Goal: Information Seeking & Learning: Get advice/opinions

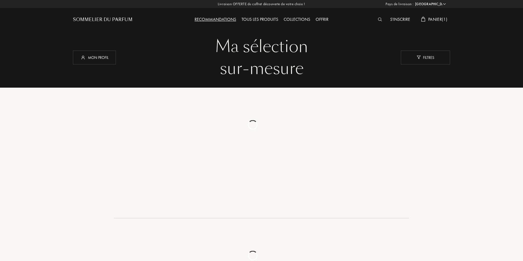
select select "FR"
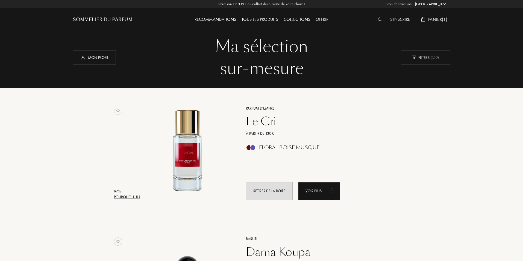
click at [436, 15] on div "S'inscrire Panier ( 1 )" at bounding box center [403, 15] width 94 height 30
click at [436, 18] on span "Panier ( 1 )" at bounding box center [437, 19] width 19 height 6
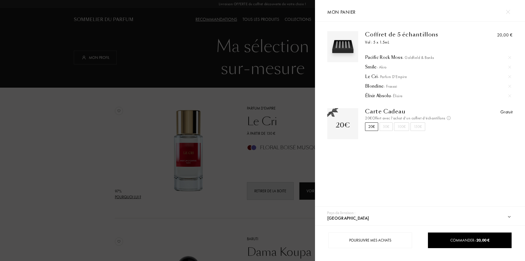
click at [103, 60] on div at bounding box center [157, 130] width 315 height 261
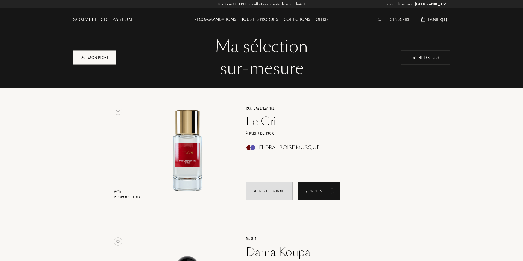
click at [105, 60] on div "Mon profil" at bounding box center [94, 57] width 43 height 14
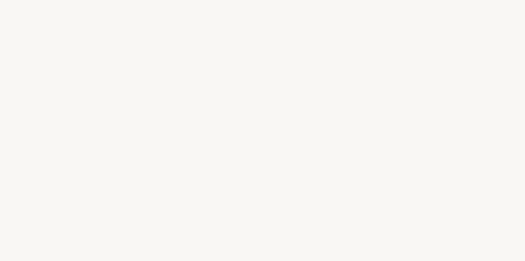
select select "FR"
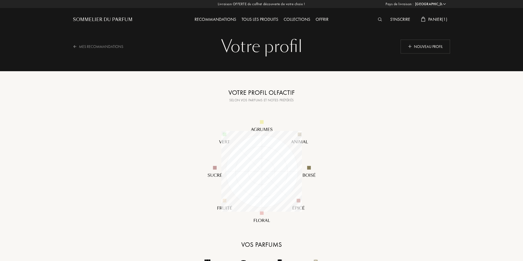
click at [223, 19] on div "Recommandations" at bounding box center [215, 19] width 47 height 7
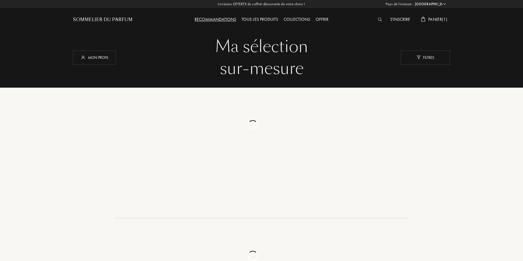
select select "FR"
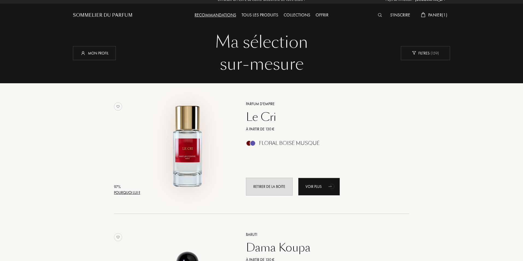
scroll to position [82, 0]
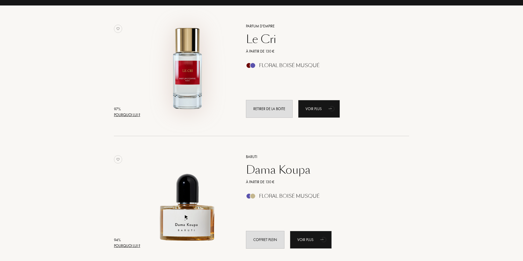
click at [185, 78] on img at bounding box center [187, 67] width 91 height 91
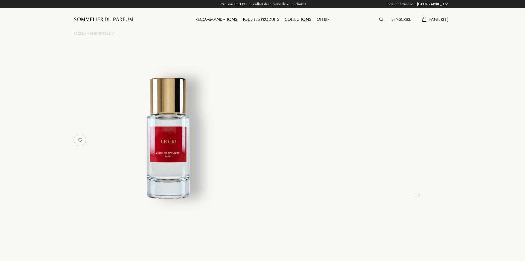
select select "FR"
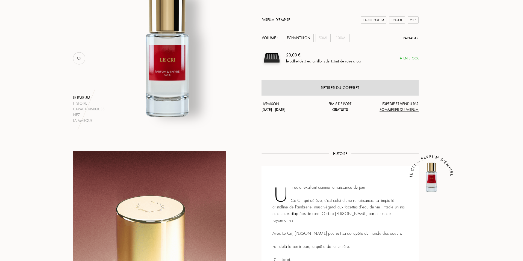
scroll to position [82, 0]
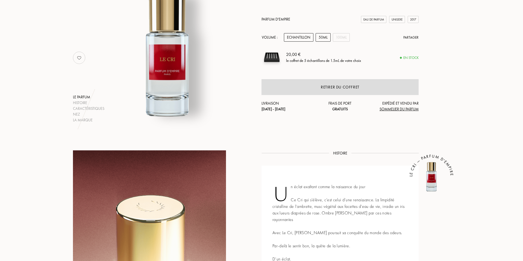
click at [326, 38] on div "50mL" at bounding box center [323, 37] width 15 height 8
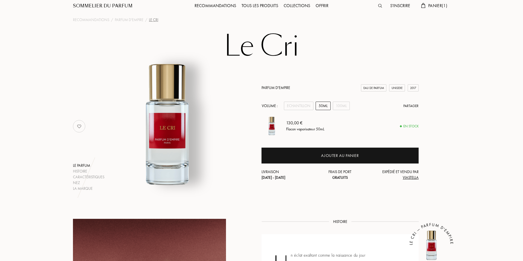
scroll to position [0, 0]
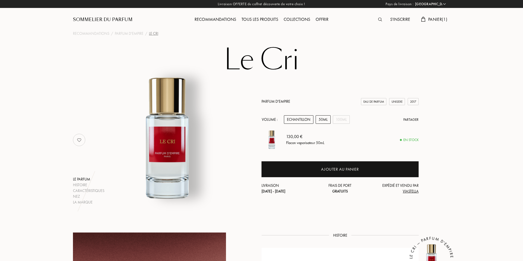
click at [299, 121] on div "Echantillon" at bounding box center [299, 119] width 30 height 8
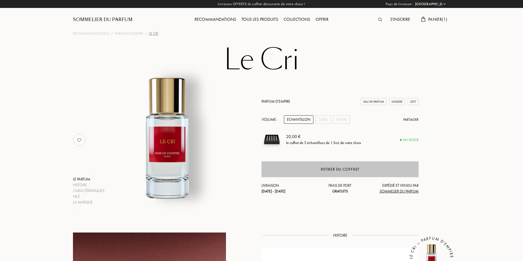
click at [329, 166] on div "Retirer du coffret" at bounding box center [340, 169] width 39 height 6
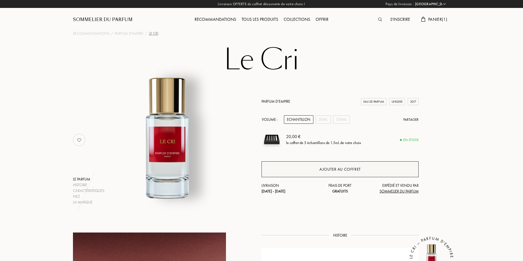
drag, startPoint x: 337, startPoint y: 169, endPoint x: 336, endPoint y: 166, distance: 2.9
click at [337, 168] on div "Ajouter au coffret" at bounding box center [340, 169] width 41 height 6
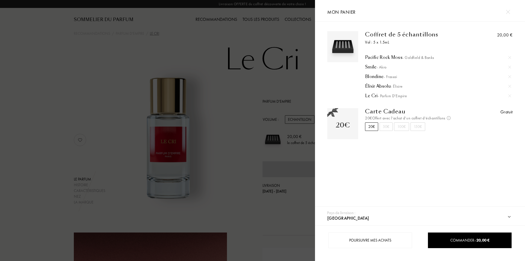
click at [234, 92] on div at bounding box center [157, 130] width 315 height 261
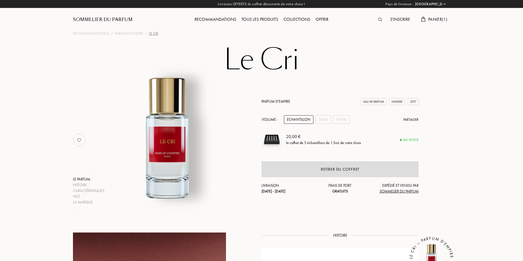
click at [223, 20] on div "Pays de livraison : Afghanistan Afrique du Sud Albanie Algérie Allemagne Andorr…" at bounding box center [260, 130] width 525 height 261
click at [222, 18] on div "Recommandations" at bounding box center [215, 19] width 47 height 7
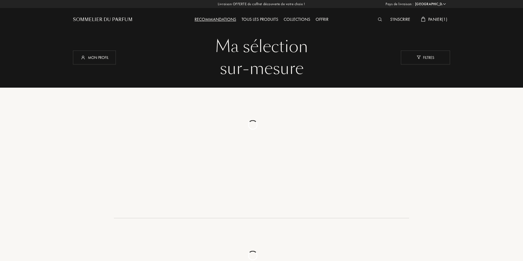
select select "FR"
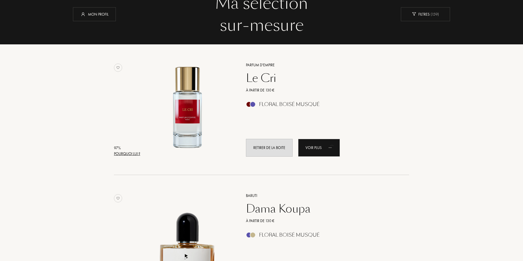
scroll to position [137, 0]
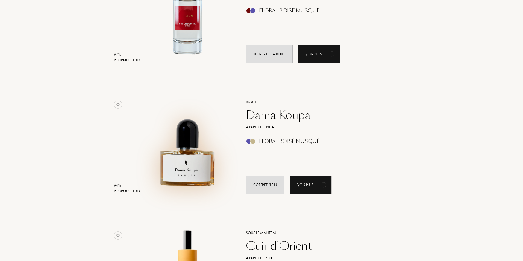
click at [192, 170] on img at bounding box center [187, 143] width 91 height 91
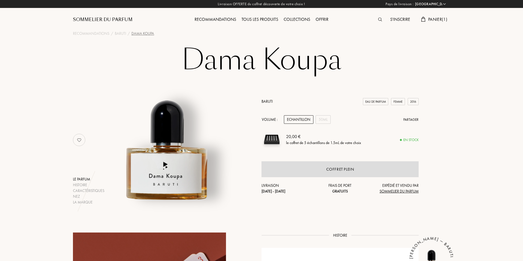
select select "FR"
click at [430, 16] on div "Panier ( 1 )" at bounding box center [435, 19] width 32 height 7
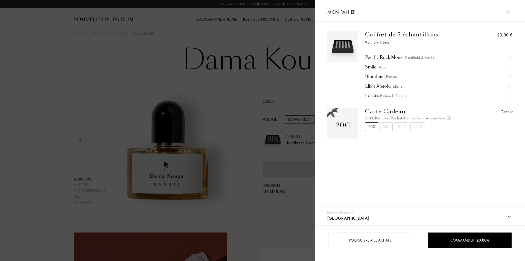
click at [241, 107] on div at bounding box center [157, 130] width 315 height 261
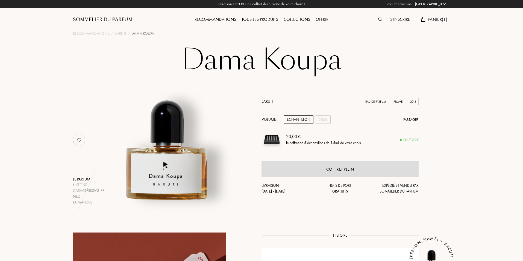
click at [222, 19] on div "Recommandations" at bounding box center [215, 19] width 47 height 7
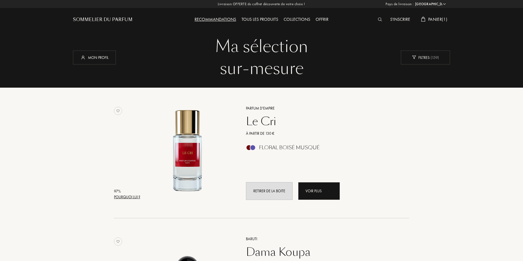
select select "FR"
click at [264, 49] on div "Ma sélection" at bounding box center [261, 47] width 369 height 22
click at [109, 60] on div "Mon profil" at bounding box center [94, 57] width 43 height 14
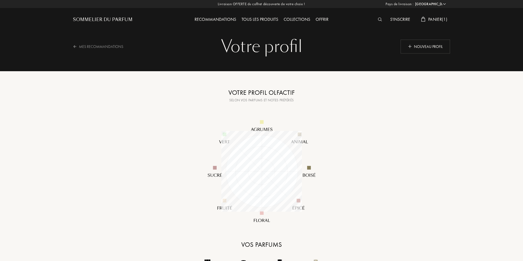
select select "FR"
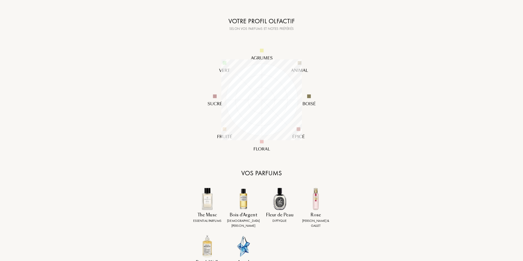
scroll to position [27, 0]
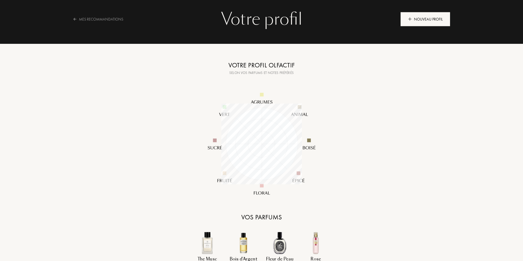
click at [427, 19] on div "Nouveau profil" at bounding box center [425, 19] width 49 height 14
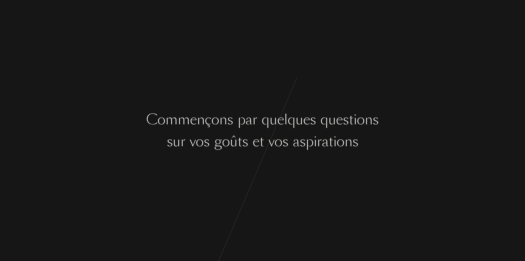
click at [291, 142] on div at bounding box center [290, 141] width 4 height 21
click at [303, 89] on div "C o m m e n ç o n s p a r q u e l q u e s q u e s t i o n s s u r v o s g o û t…" at bounding box center [262, 130] width 525 height 261
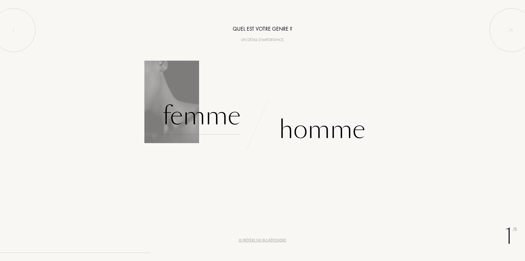
click at [221, 121] on div "Femme" at bounding box center [201, 115] width 78 height 37
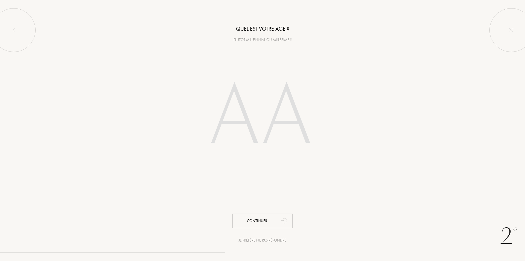
click at [267, 139] on input "number" at bounding box center [263, 117] width 156 height 111
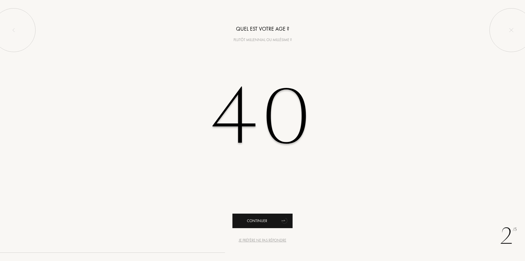
type input "40"
click at [256, 223] on div "Continuer" at bounding box center [262, 220] width 60 height 14
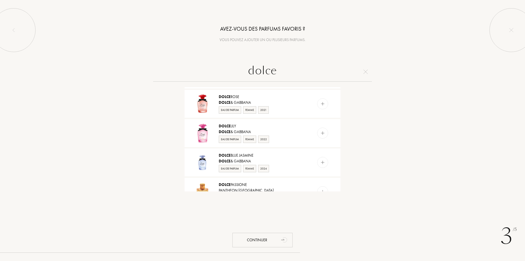
scroll to position [481, 0]
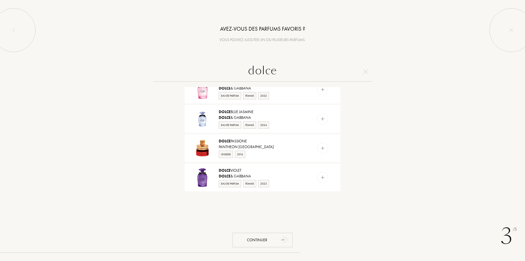
drag, startPoint x: 279, startPoint y: 70, endPoint x: 236, endPoint y: 68, distance: 42.4
click at [236, 68] on input "dolce" at bounding box center [262, 72] width 219 height 20
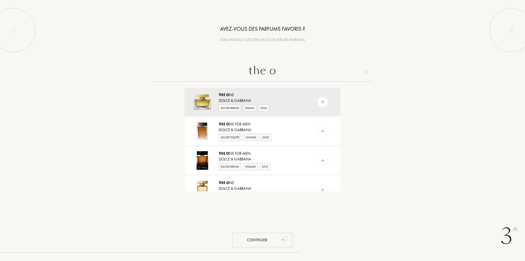
scroll to position [0, 0]
type input "the o"
click at [326, 101] on div at bounding box center [322, 102] width 11 height 11
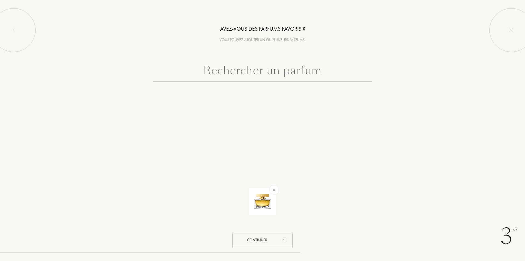
click at [290, 73] on input "text" at bounding box center [262, 72] width 219 height 20
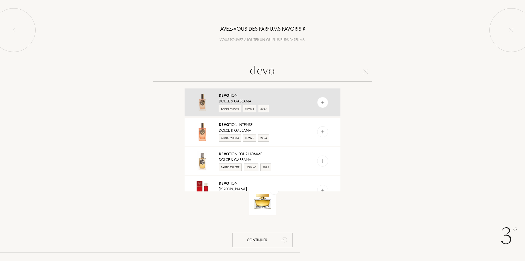
type input "devo"
click at [325, 103] on div at bounding box center [322, 102] width 11 height 11
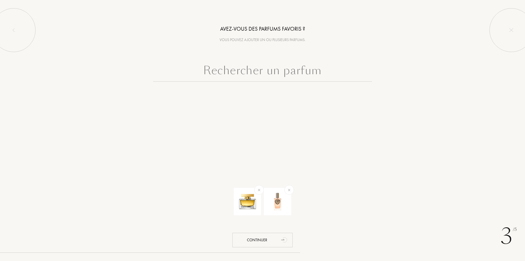
click at [269, 69] on input "text" at bounding box center [262, 72] width 219 height 20
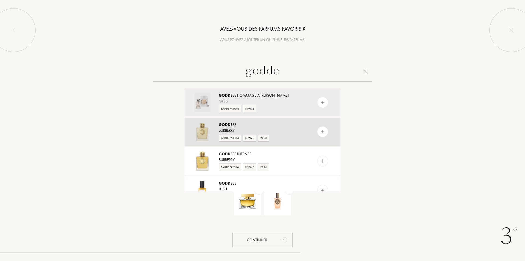
type input "godde"
click at [320, 132] on img at bounding box center [322, 131] width 5 height 5
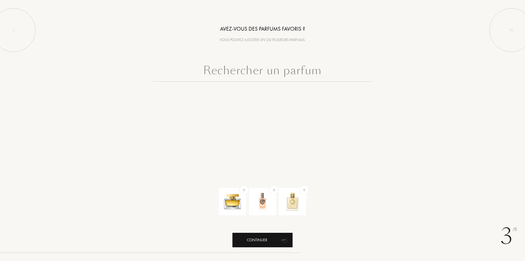
click at [257, 242] on div "Continuer" at bounding box center [262, 239] width 60 height 14
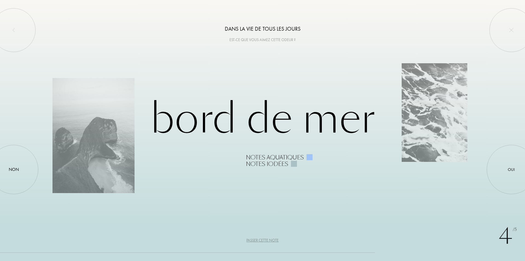
click at [253, 240] on div "Passer cette note" at bounding box center [262, 240] width 32 height 6
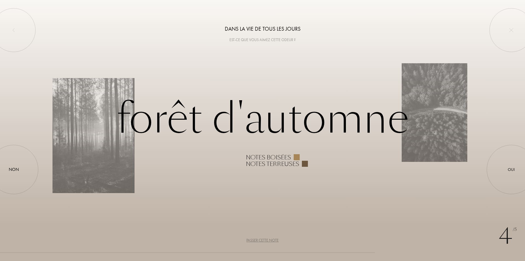
click at [253, 240] on div "Passer cette note" at bounding box center [262, 240] width 32 height 6
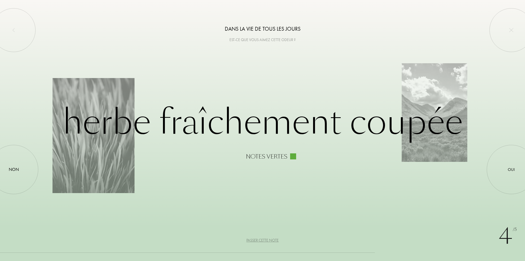
click at [253, 240] on div "Passer cette note" at bounding box center [262, 240] width 32 height 6
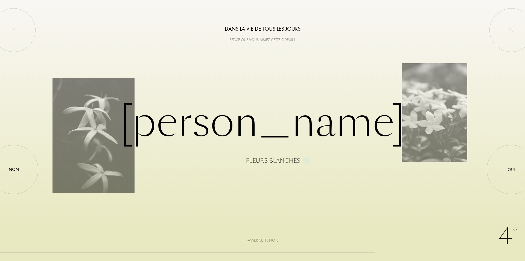
click at [253, 240] on div "Passer cette note" at bounding box center [262, 240] width 32 height 6
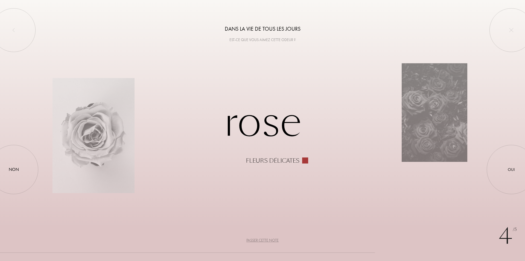
click at [251, 240] on div "Passer cette note" at bounding box center [262, 240] width 32 height 6
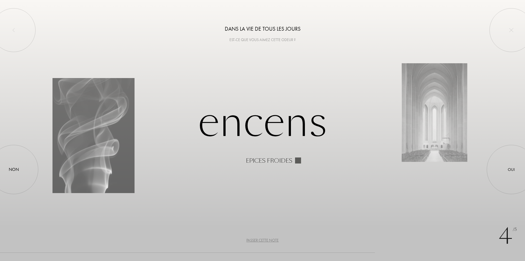
click at [251, 240] on div "Passer cette note" at bounding box center [262, 240] width 32 height 6
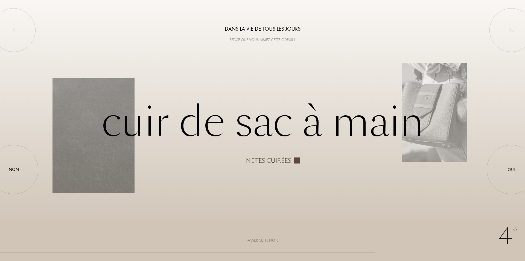
click at [251, 240] on div "Passer cette note" at bounding box center [262, 240] width 32 height 6
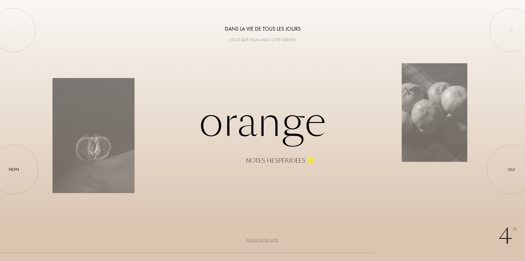
click at [251, 240] on div "Passer cette note" at bounding box center [262, 240] width 32 height 6
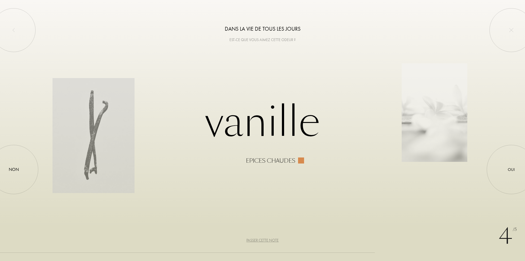
click at [250, 240] on div "Passer cette note" at bounding box center [262, 240] width 32 height 6
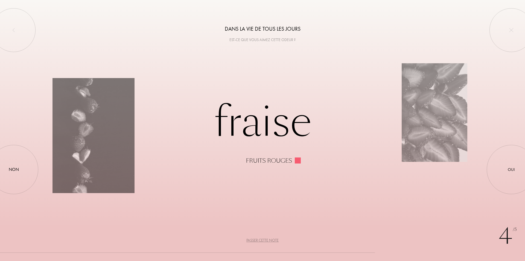
click at [250, 240] on div "Passer cette note" at bounding box center [262, 240] width 32 height 6
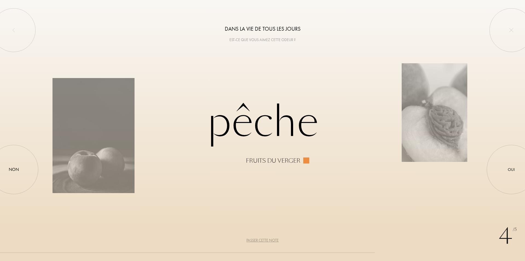
click at [253, 240] on div "Passer cette note" at bounding box center [262, 240] width 32 height 6
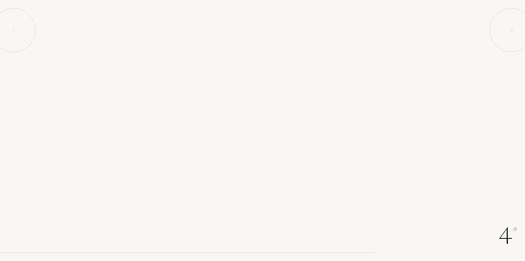
click at [257, 240] on div "Passer cette note" at bounding box center [262, 240] width 32 height 6
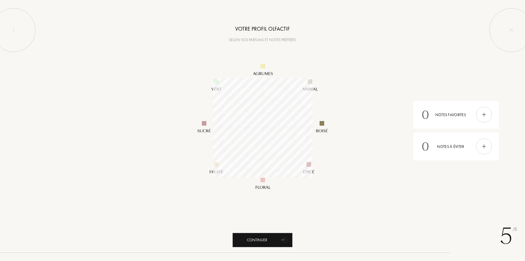
scroll to position [100, 100]
click at [273, 240] on div "Continuer" at bounding box center [262, 239] width 60 height 14
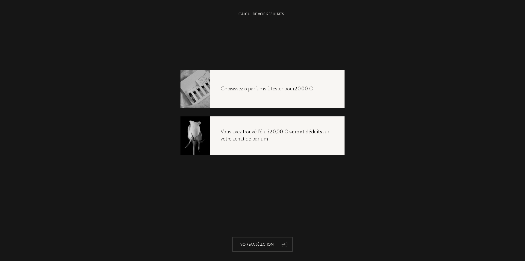
click at [266, 245] on div "Voir ma sélection" at bounding box center [262, 244] width 60 height 14
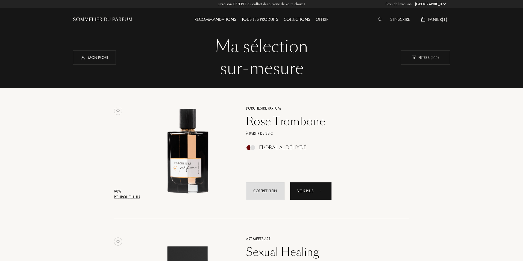
select select "FR"
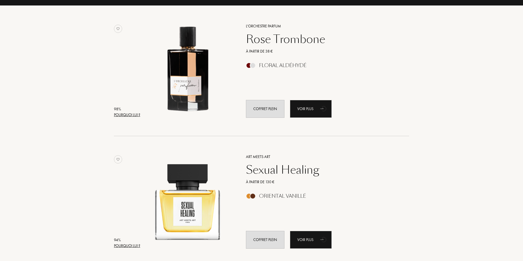
click at [285, 171] on div "Sexual Healing" at bounding box center [321, 169] width 159 height 13
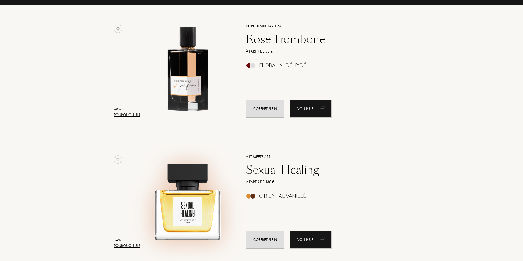
scroll to position [0, 0]
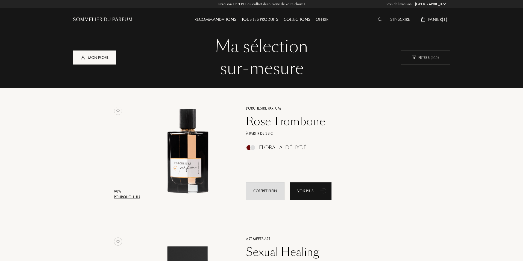
click at [104, 58] on div "Mon profil" at bounding box center [94, 57] width 43 height 14
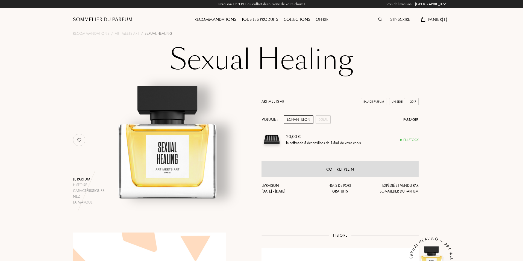
select select "FR"
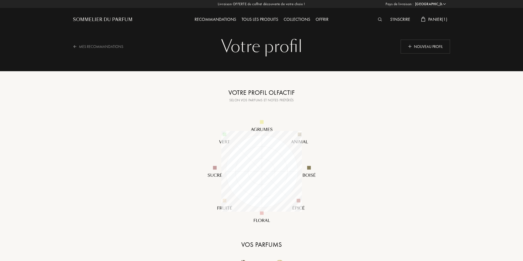
select select "FR"
click at [91, 46] on div "Mes Recommandations" at bounding box center [101, 46] width 57 height 13
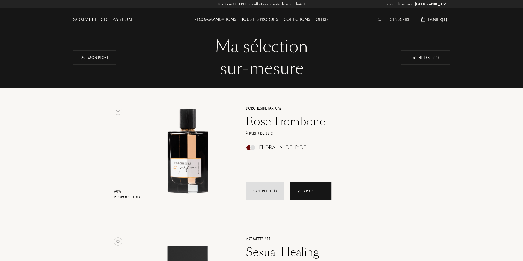
select select "FR"
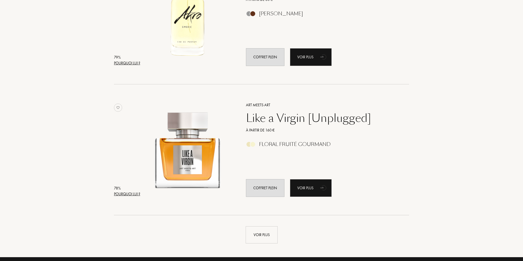
scroll to position [1096, 0]
